Goal: Obtain resource: Obtain resource

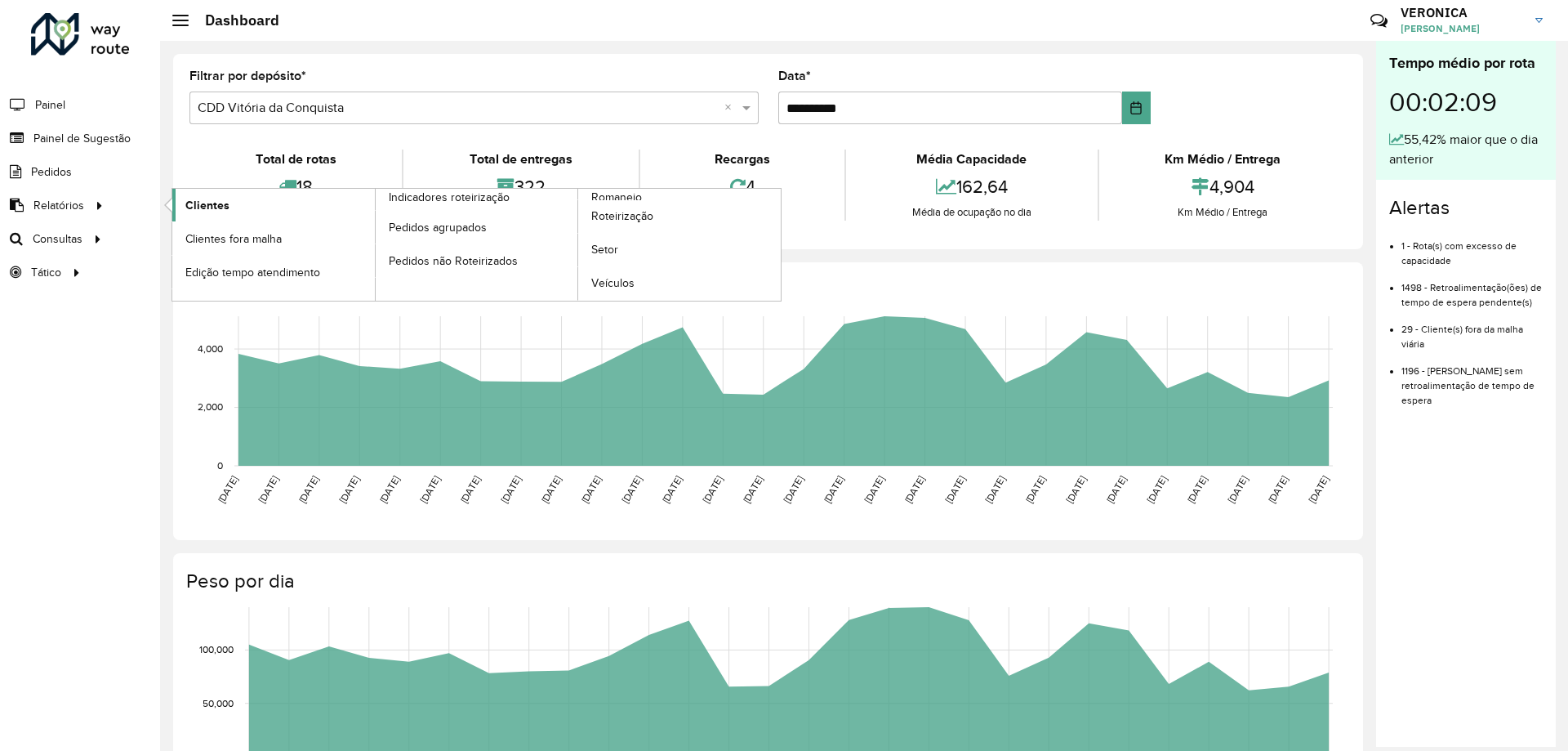
click at [255, 202] on link "Clientes" at bounding box center [273, 205] width 203 height 33
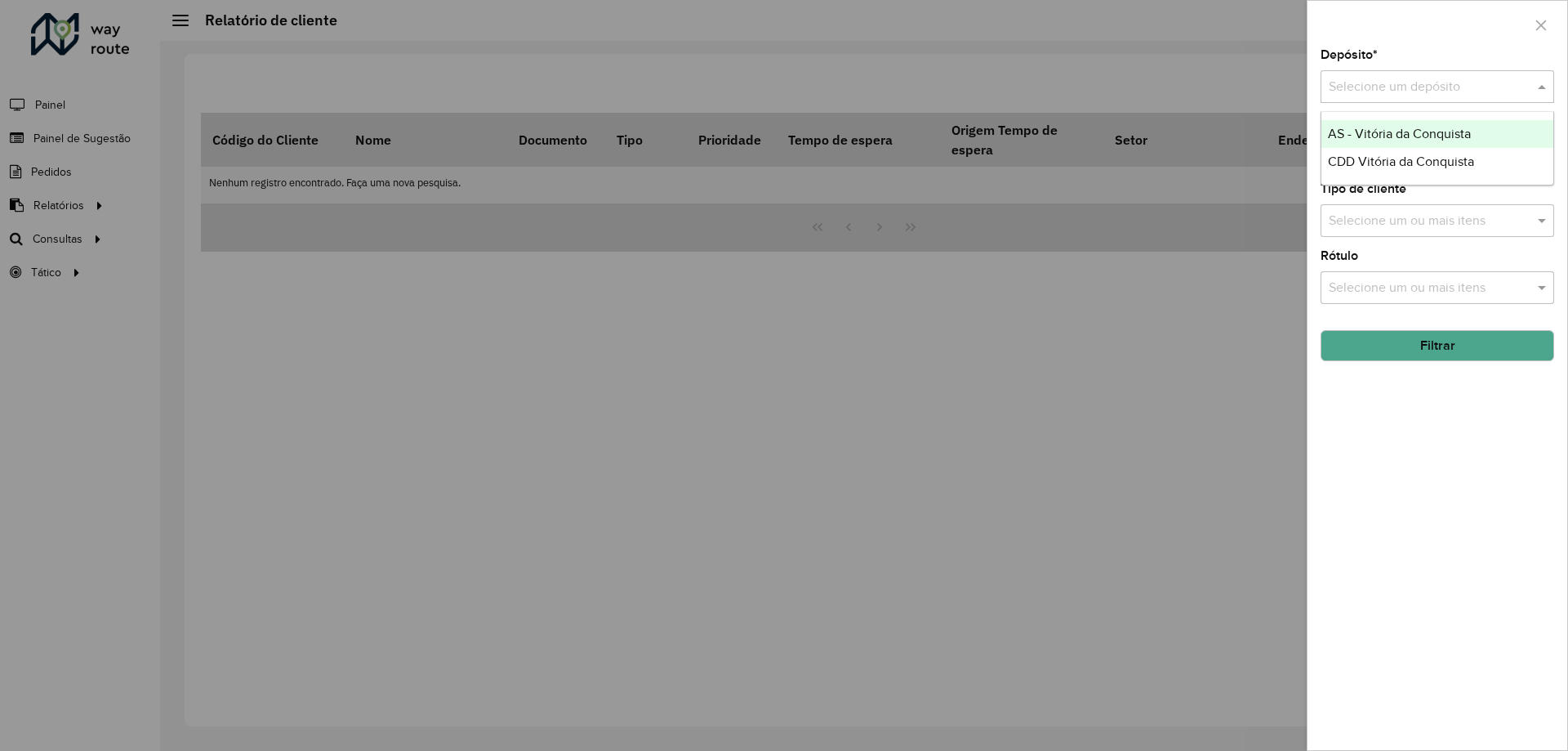
click at [1423, 87] on input "text" at bounding box center [1421, 88] width 184 height 20
click at [1389, 169] on span "CDD Vitória da Conquista" at bounding box center [1401, 161] width 146 height 14
click at [1385, 157] on input "text" at bounding box center [1429, 155] width 209 height 20
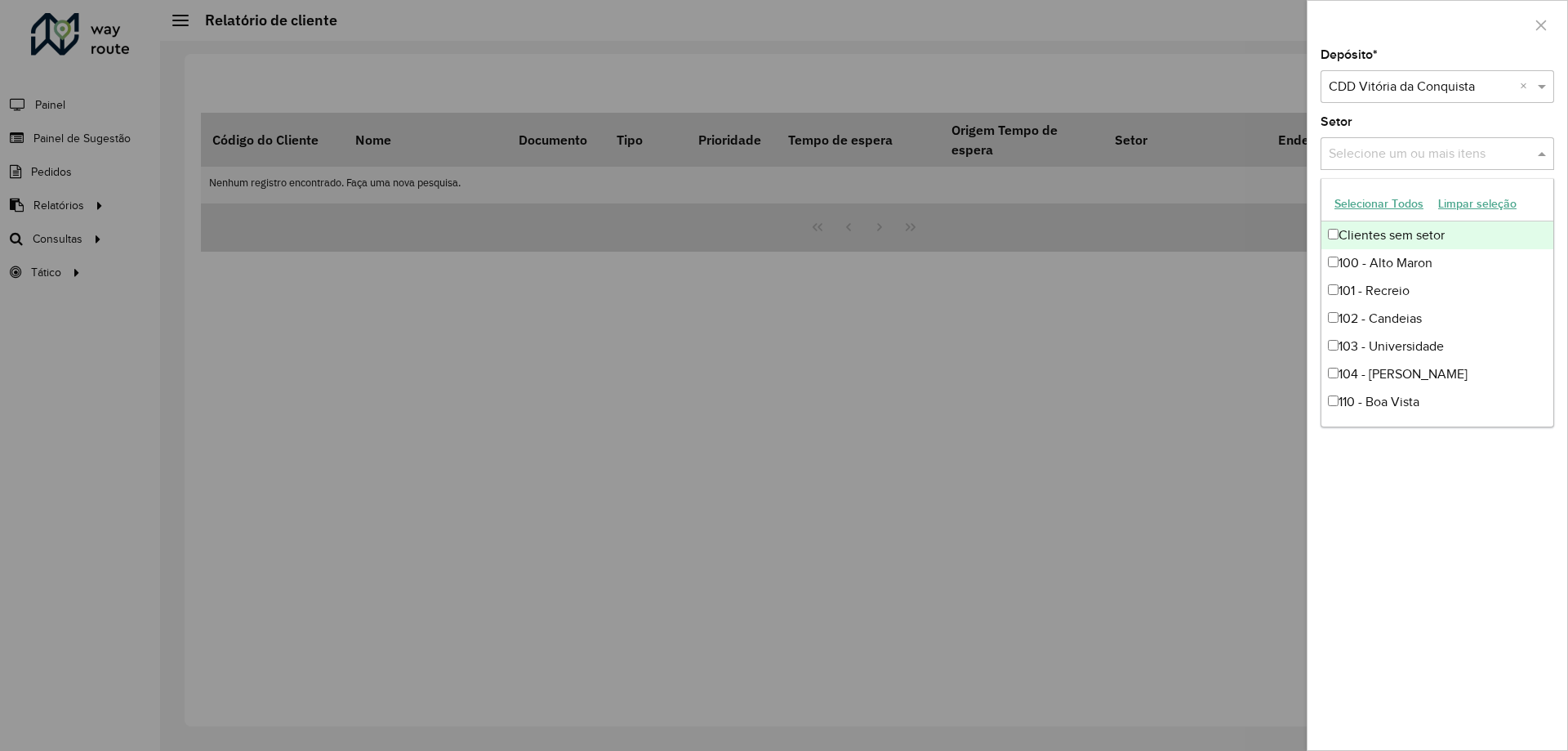
click at [1391, 201] on button "Selecionar Todos" at bounding box center [1379, 203] width 103 height 26
drag, startPoint x: 1413, startPoint y: 501, endPoint x: 1423, endPoint y: 396, distance: 105.5
click at [1418, 505] on div "Depósito * Selecione um depósito × CDD Vitória da Conquista × Setor Selecione u…" at bounding box center [1437, 399] width 260 height 701
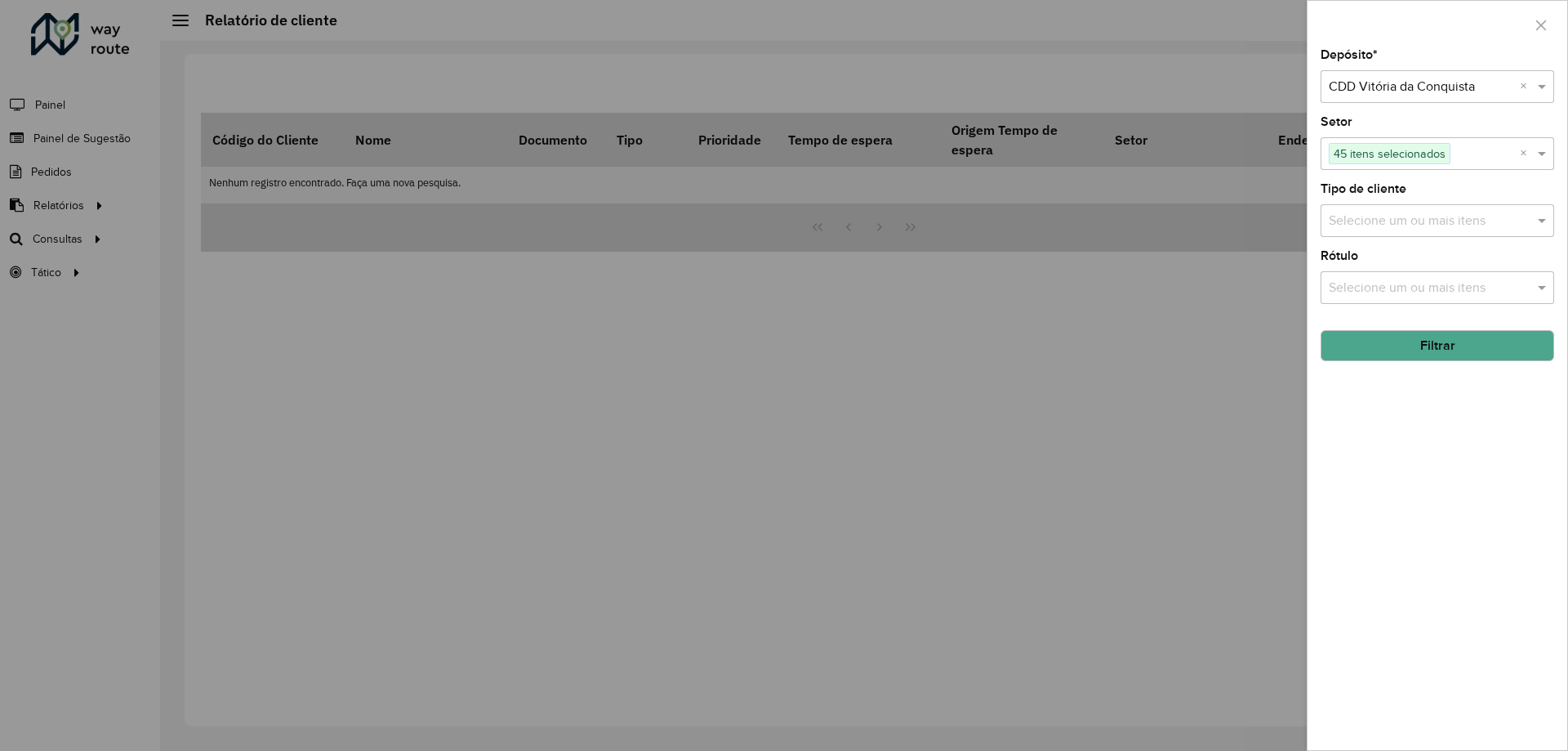
click at [1417, 222] on input "text" at bounding box center [1429, 222] width 209 height 20
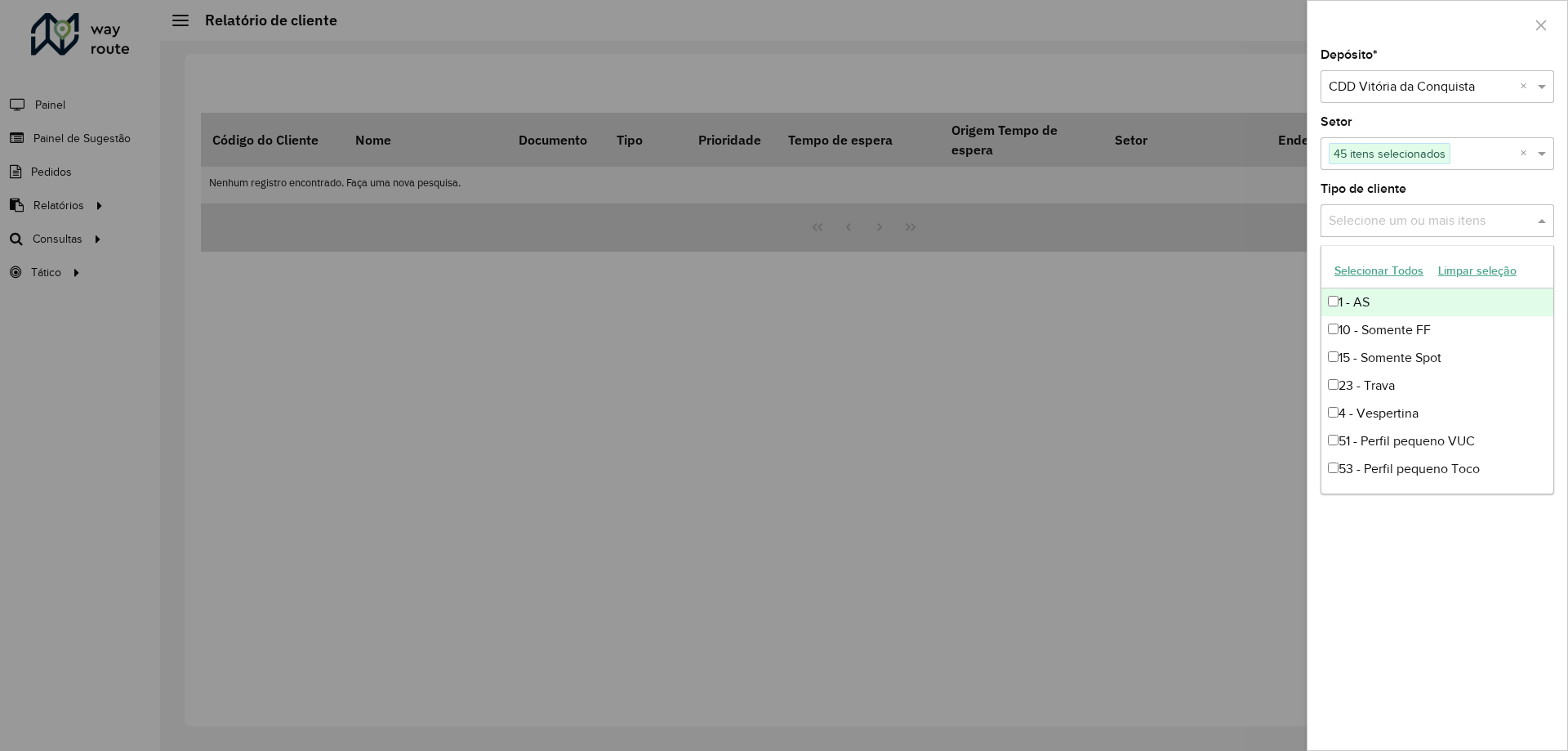
click at [1378, 268] on button "Selecionar Todos" at bounding box center [1379, 270] width 103 height 26
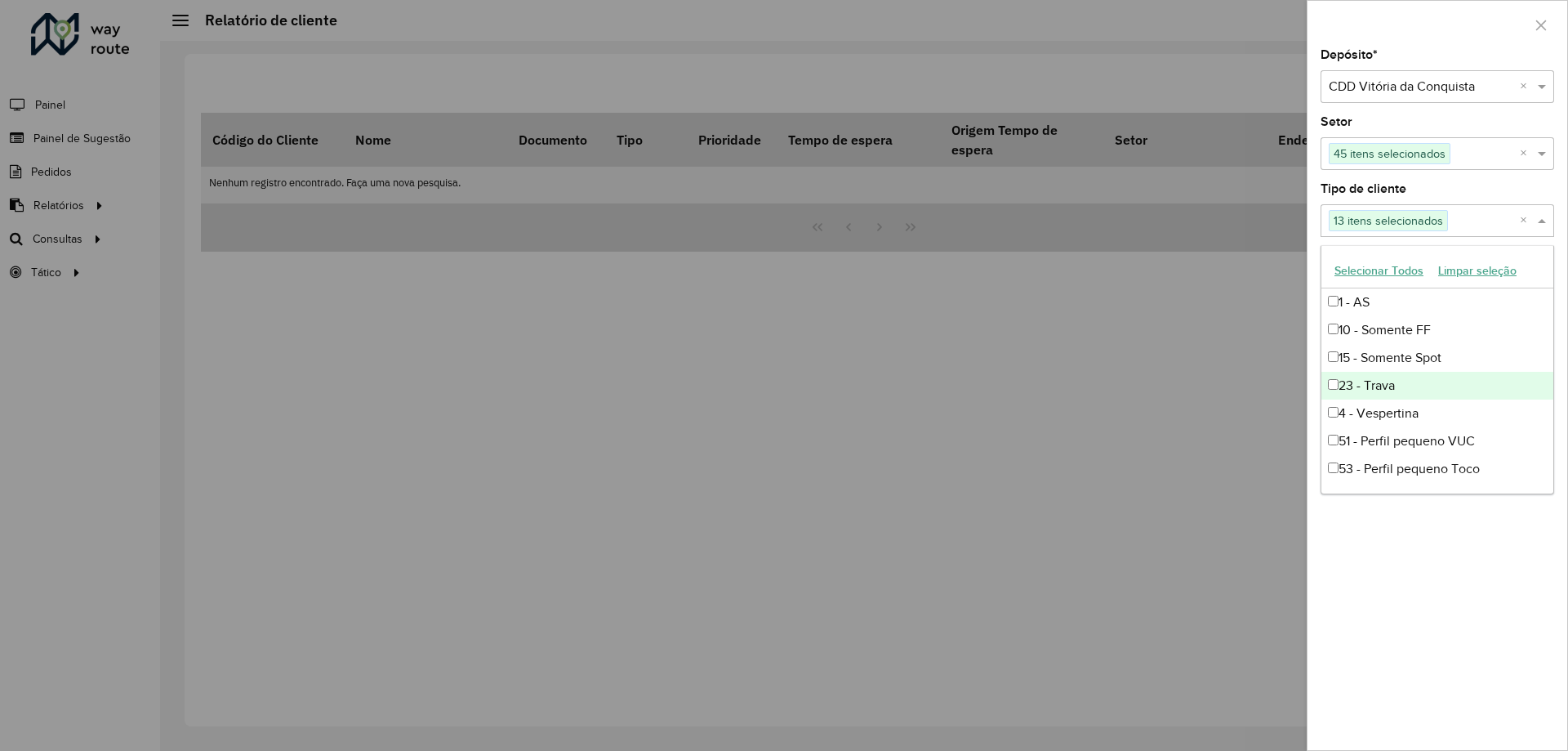
click at [1426, 513] on div "Depósito * Selecione um depósito × CDD Vitória da Conquista × Setor Selecione u…" at bounding box center [1437, 399] width 260 height 701
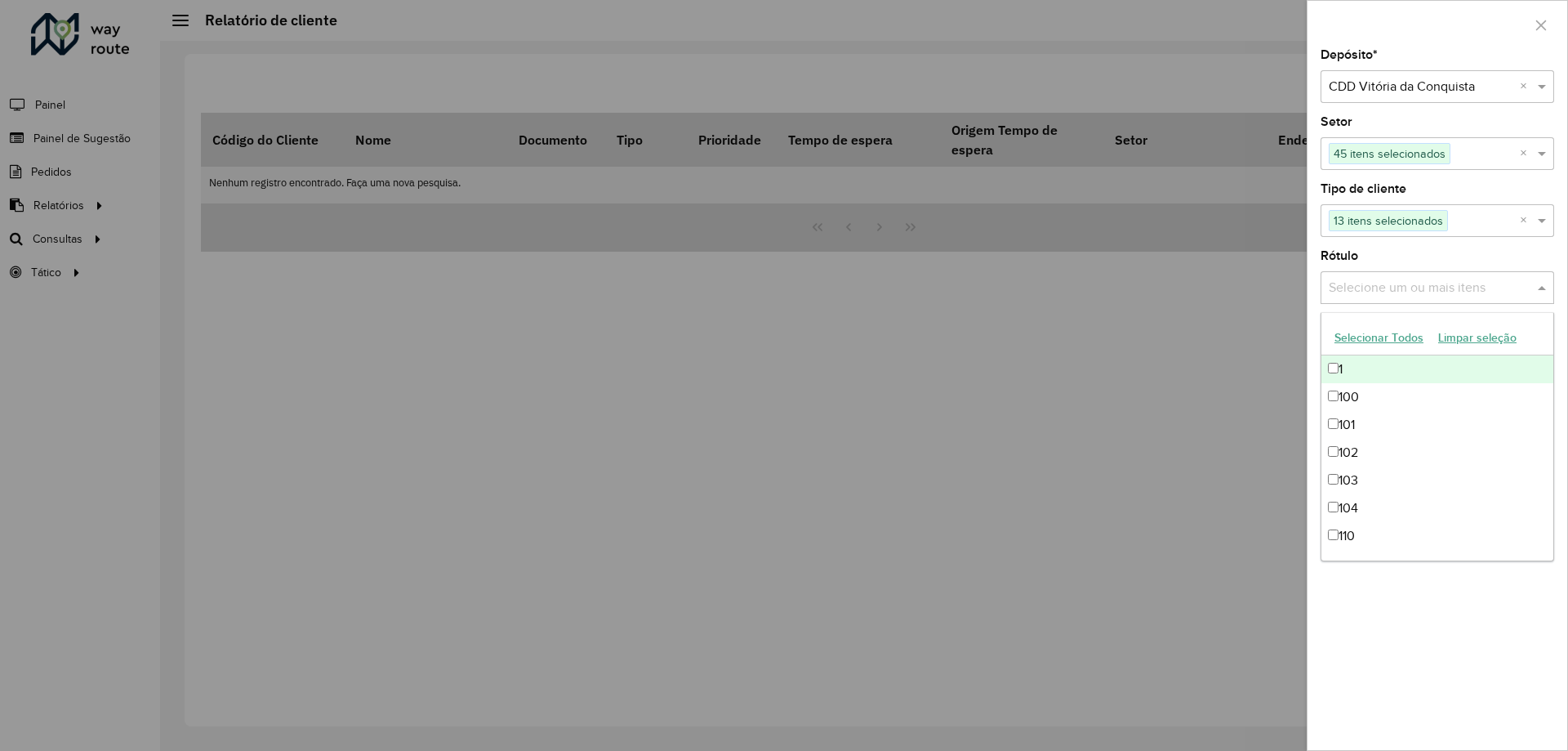
click at [1388, 285] on input "text" at bounding box center [1429, 289] width 209 height 20
click at [1378, 337] on button "Selecionar Todos" at bounding box center [1379, 337] width 103 height 26
click at [1461, 673] on div "Depósito * Selecione um depósito × CDD Vitória da Conquista × Setor Selecione u…" at bounding box center [1437, 399] width 260 height 701
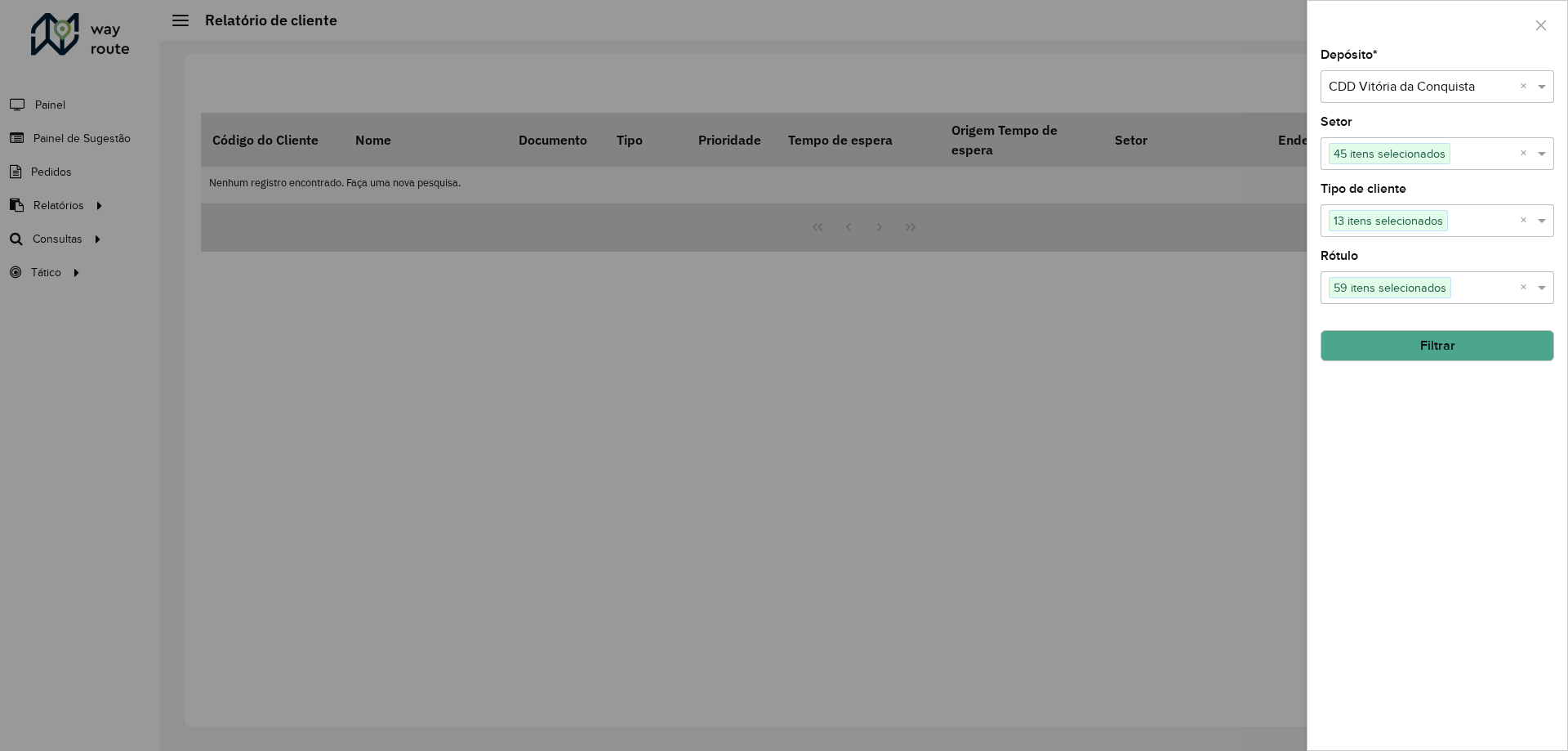
click at [1459, 343] on button "Filtrar" at bounding box center [1437, 346] width 234 height 31
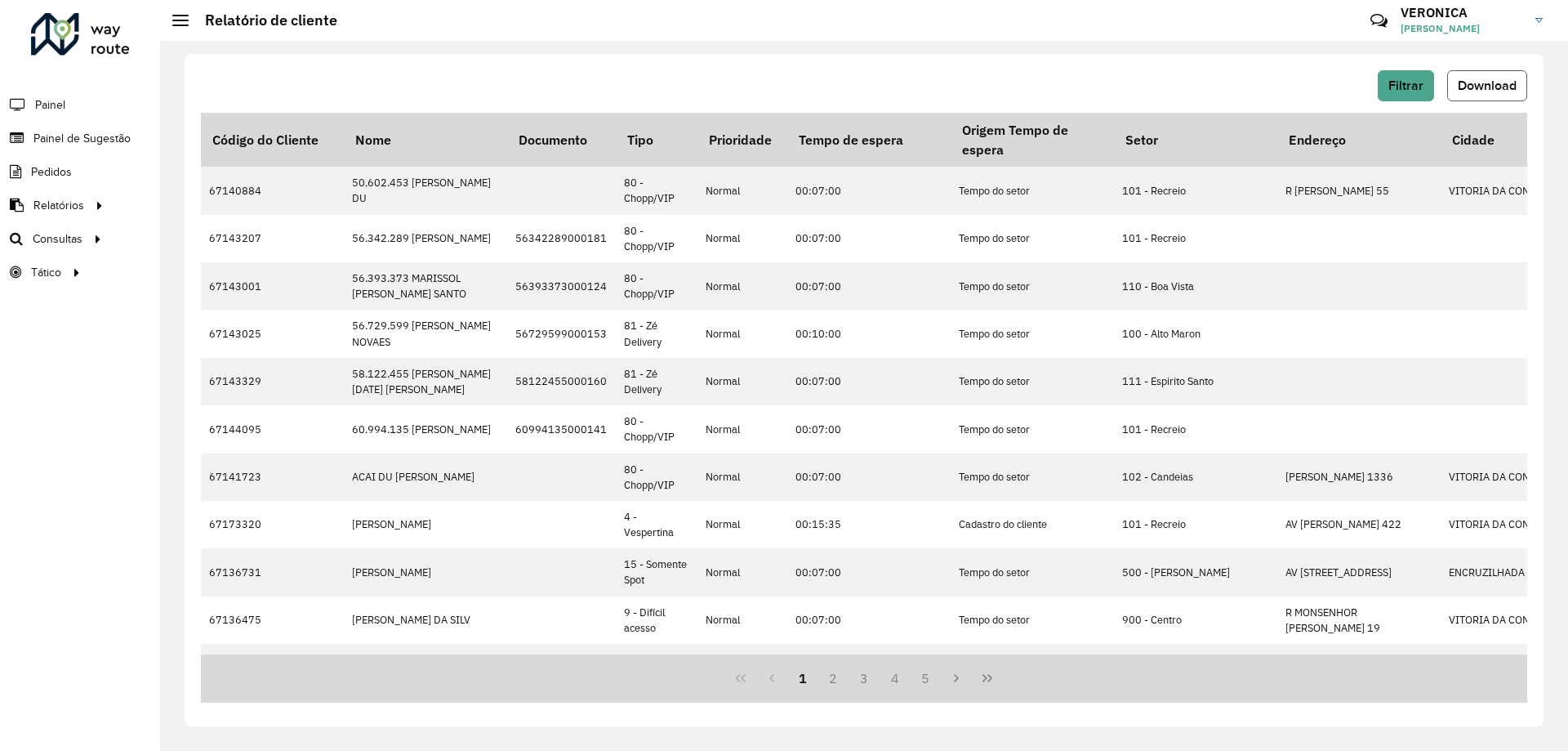
click at [1521, 90] on button "Download" at bounding box center [1487, 86] width 80 height 31
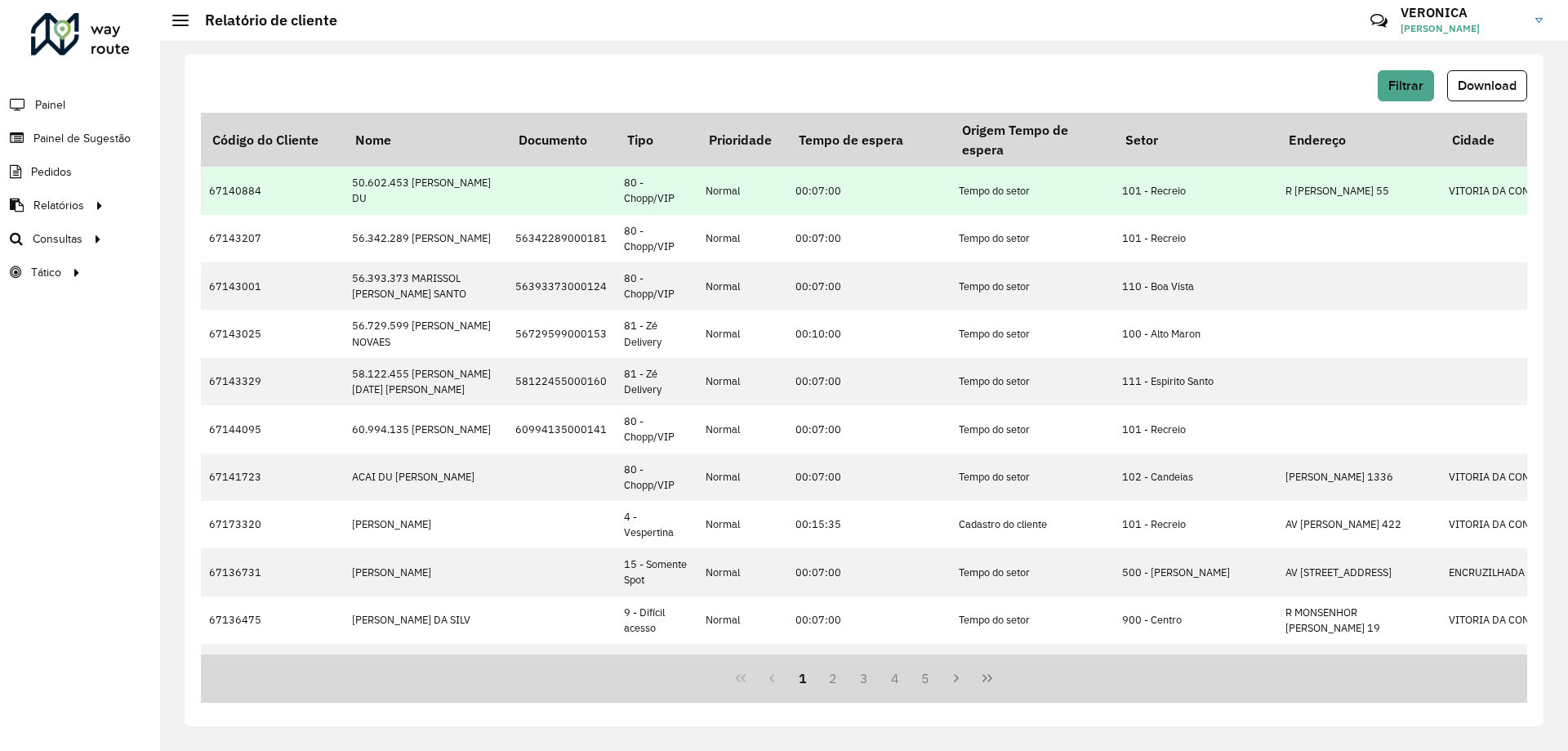
click at [635, 191] on td "80 - Chopp/VIP" at bounding box center [656, 190] width 82 height 47
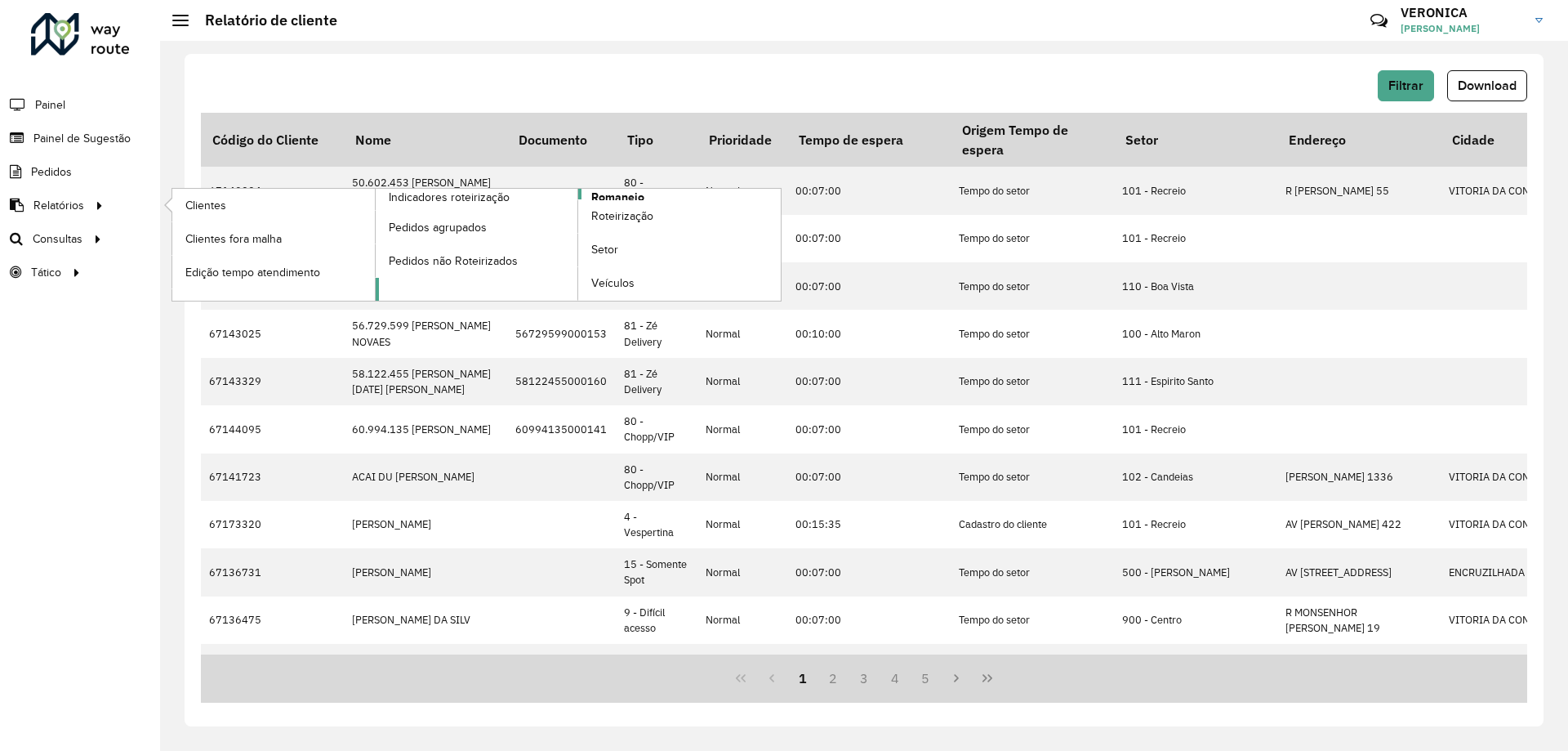
click at [591, 194] on span "Romaneio" at bounding box center [617, 197] width 53 height 17
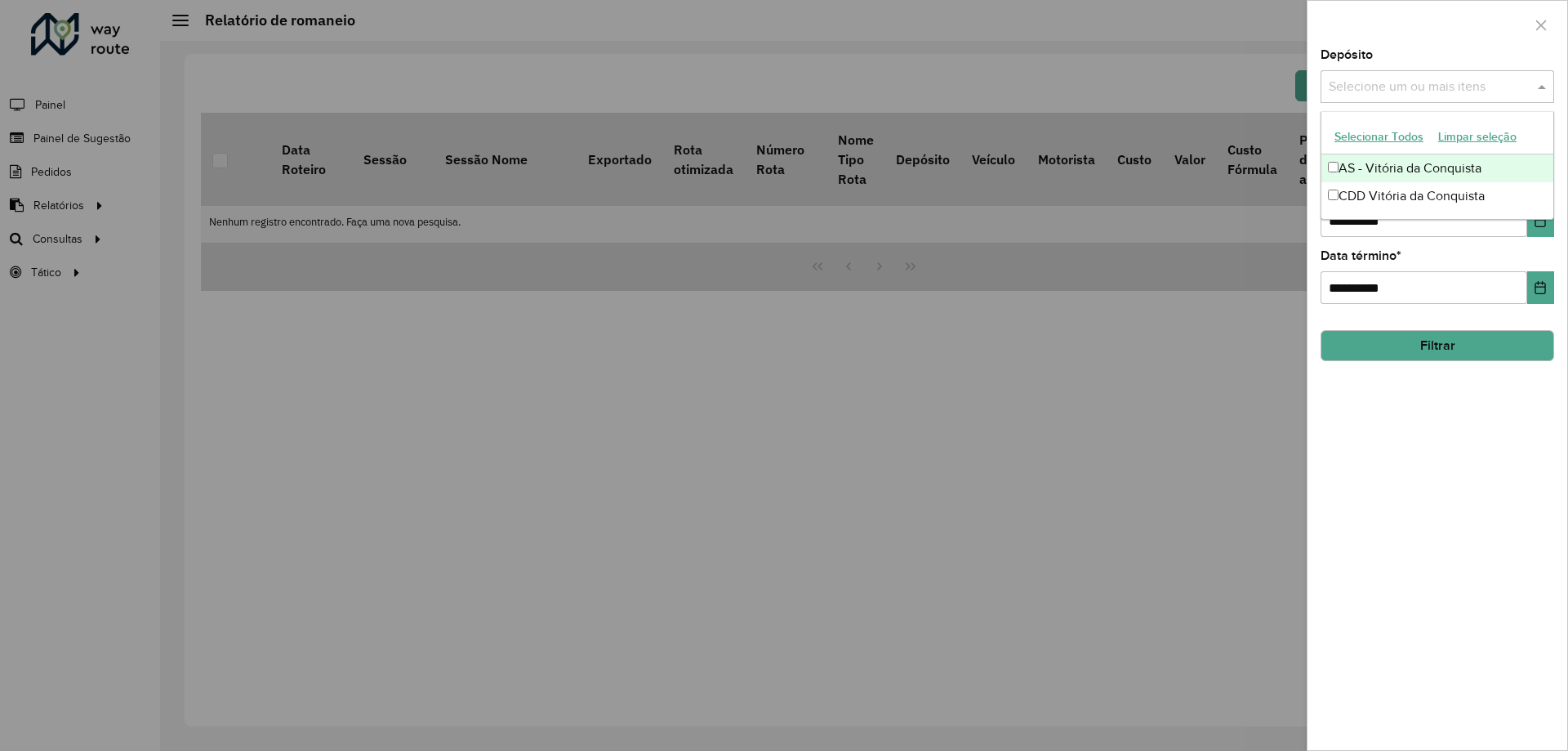
click at [1386, 98] on div "Selecione um ou mais itens" at bounding box center [1437, 87] width 234 height 33
click at [1382, 143] on button "Selecionar Todos" at bounding box center [1379, 136] width 103 height 26
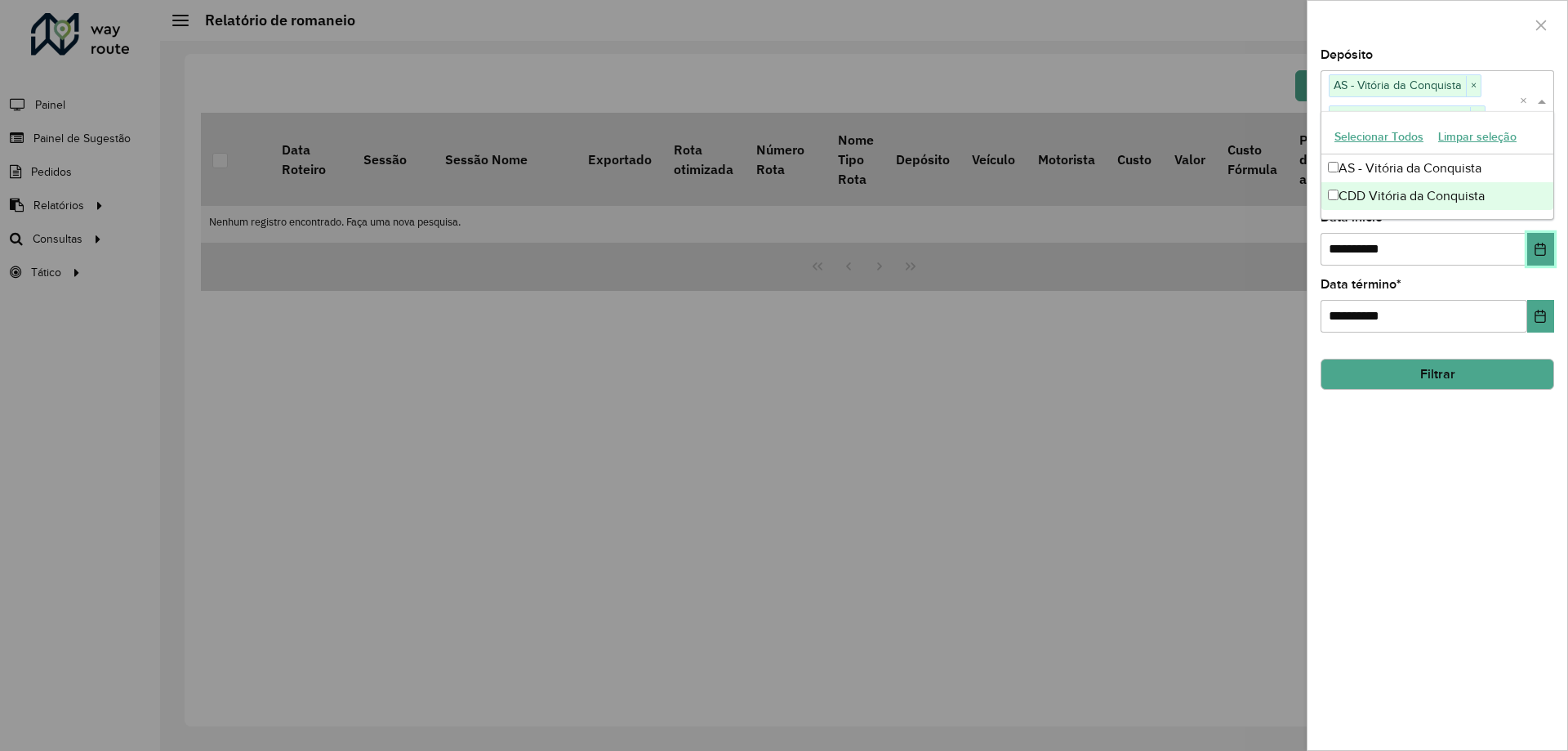
click at [1544, 242] on icon "Choose Date" at bounding box center [1541, 249] width 13 height 13
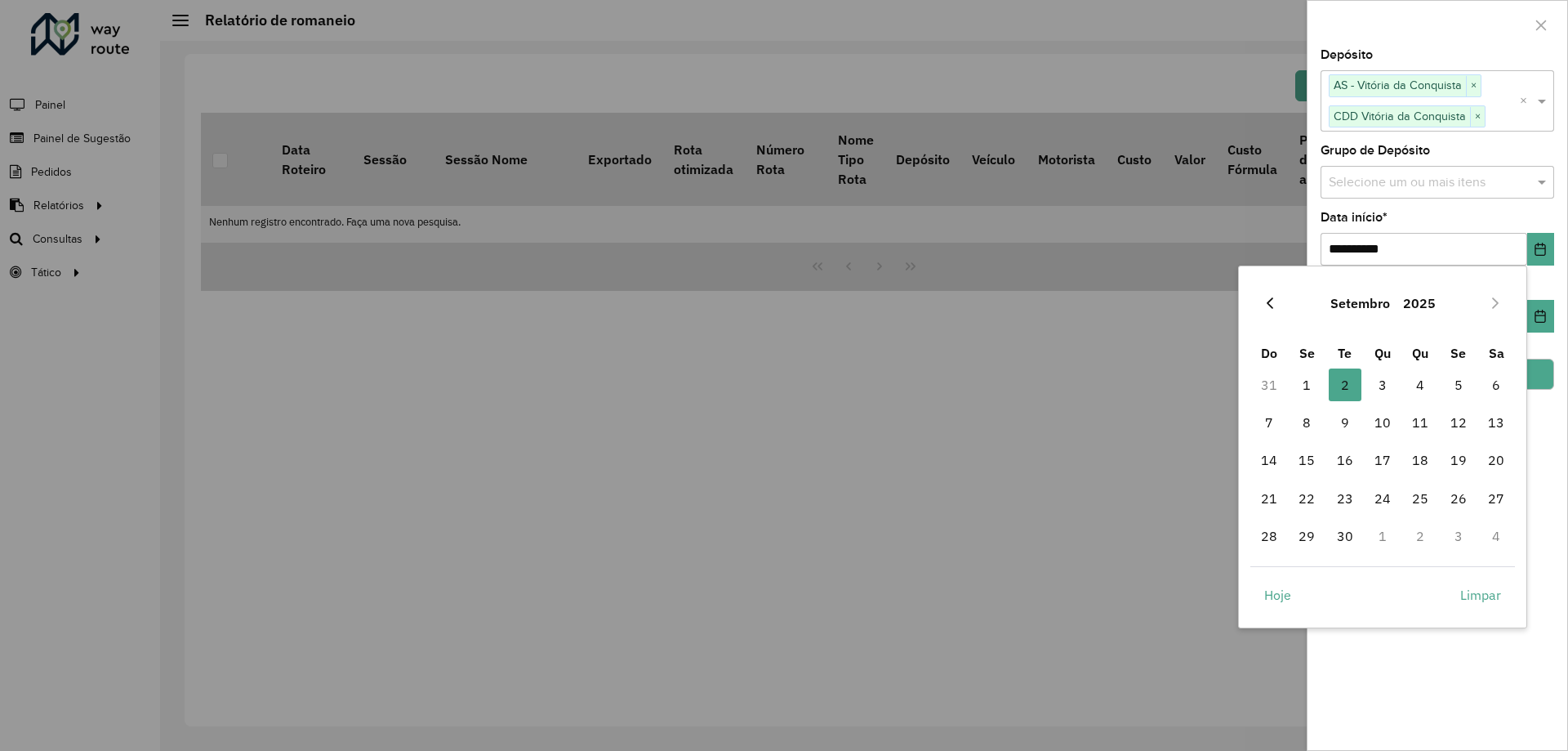
click at [1275, 302] on icon "Previous Month" at bounding box center [1270, 304] width 13 height 13
click at [1455, 386] on span "1" at bounding box center [1459, 385] width 33 height 33
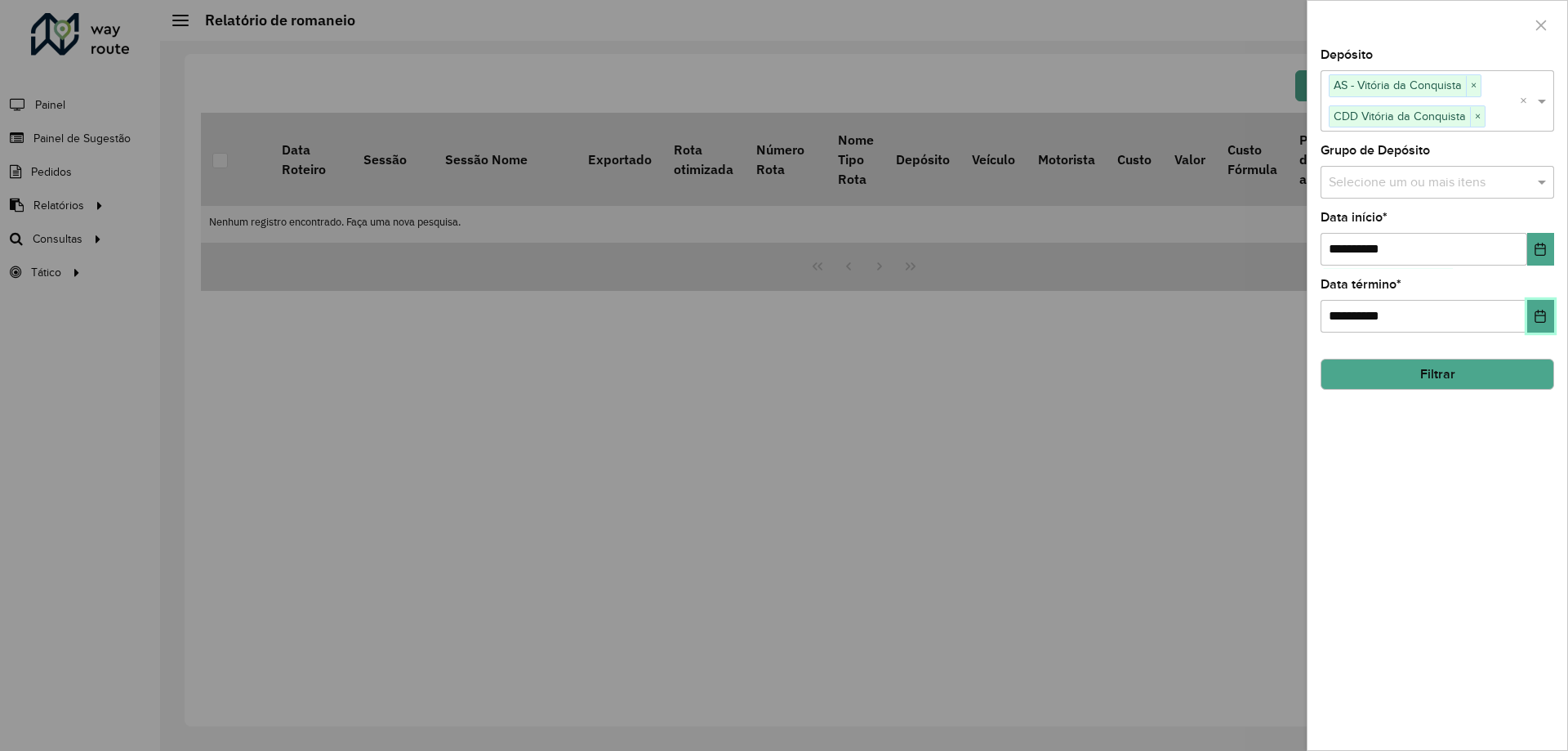
click at [1544, 318] on icon "Choose Date" at bounding box center [1541, 317] width 13 height 13
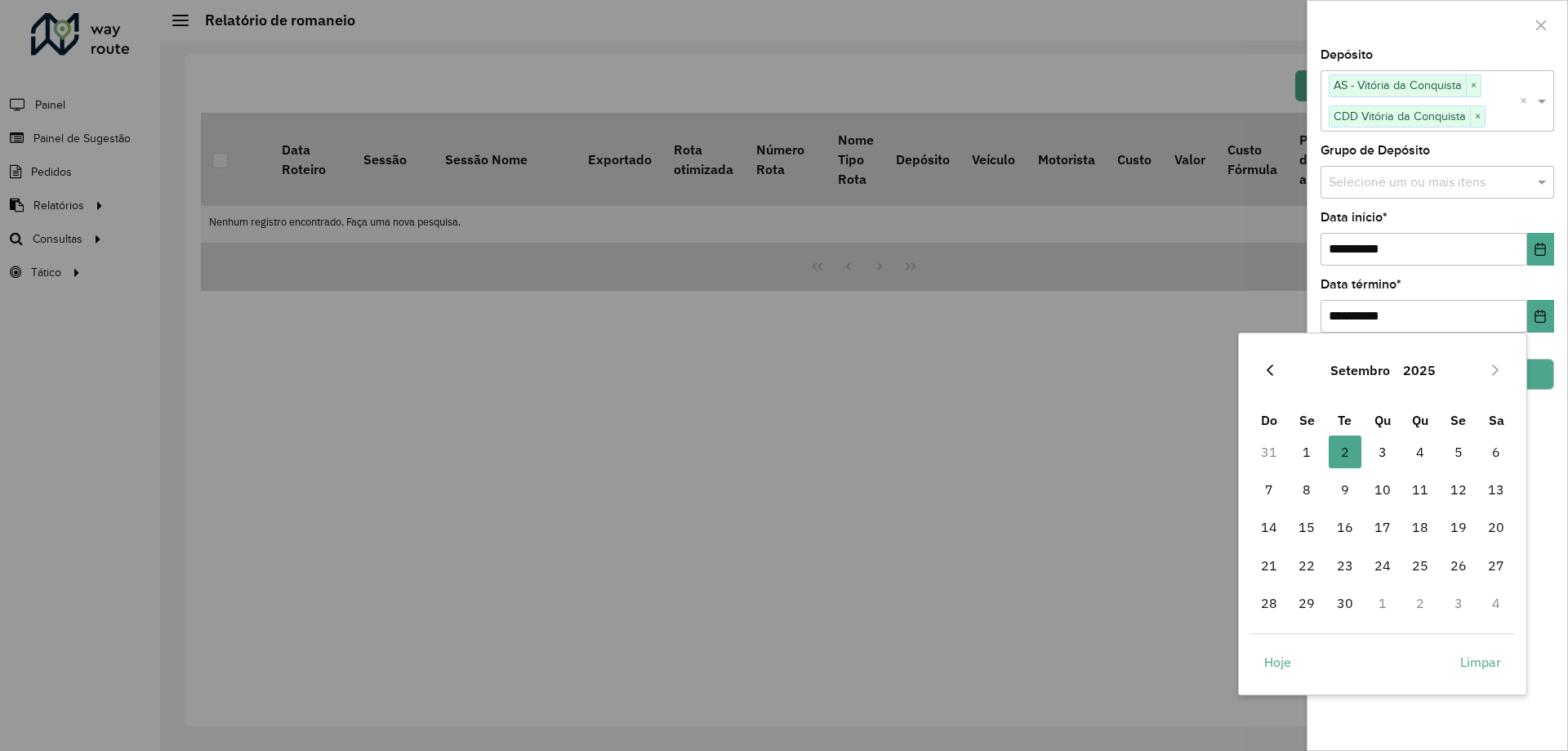
click at [1274, 371] on icon "Previous Month" at bounding box center [1270, 371] width 13 height 13
click at [1267, 647] on span "31" at bounding box center [1270, 642] width 33 height 33
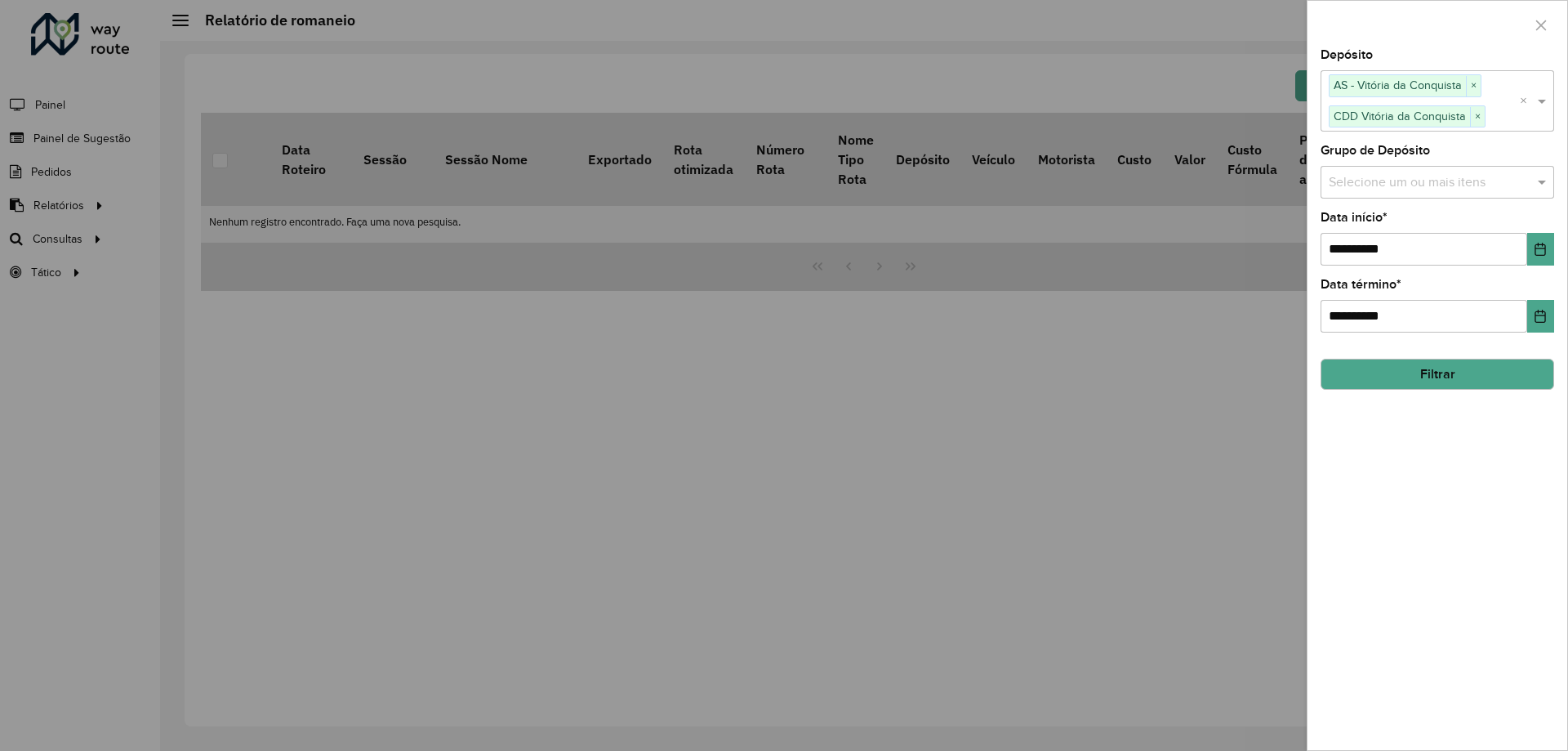
drag, startPoint x: 1481, startPoint y: 376, endPoint x: 1451, endPoint y: 384, distance: 31.0
click at [1480, 378] on button "Filtrar" at bounding box center [1437, 375] width 234 height 31
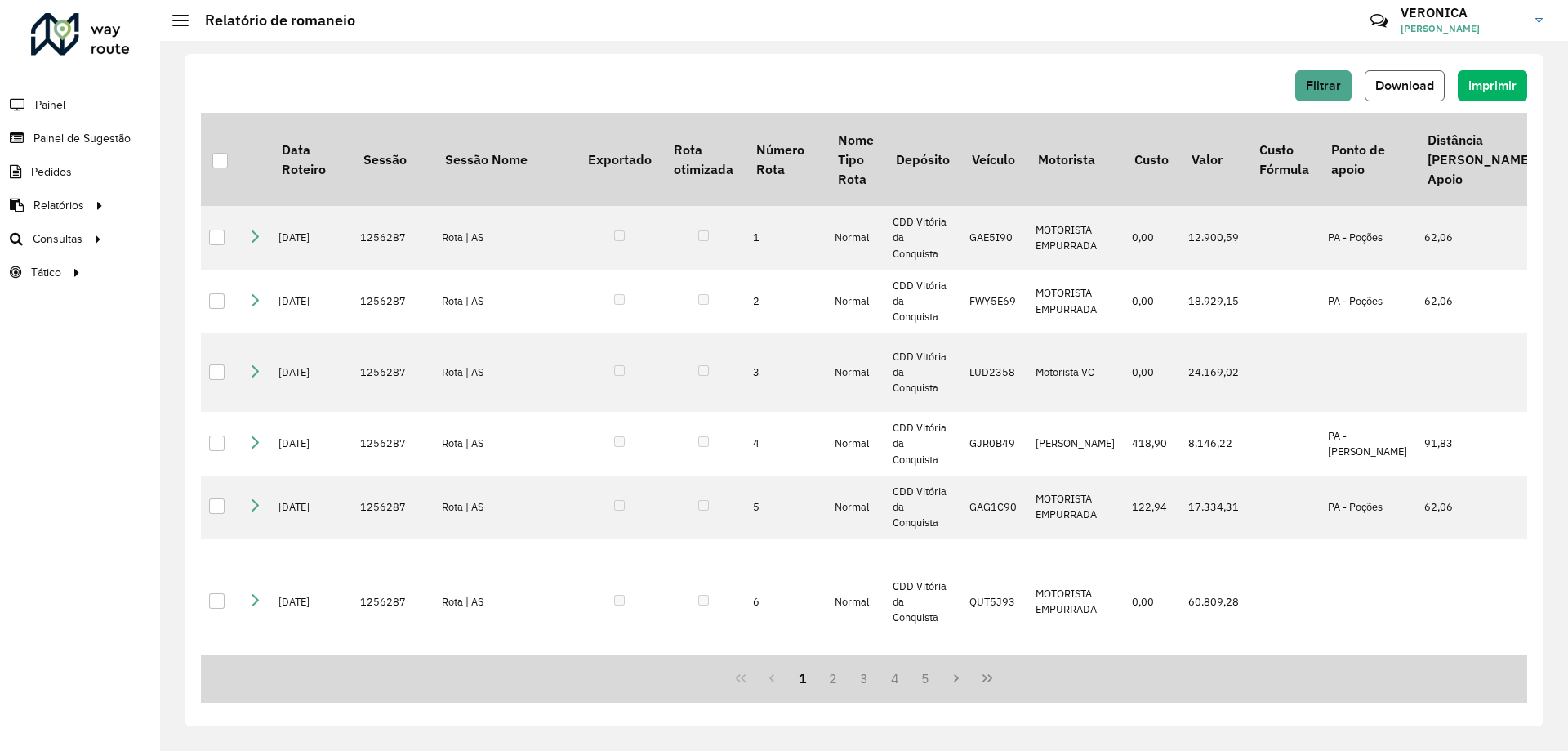
click at [1404, 98] on button "Download" at bounding box center [1404, 86] width 80 height 31
